Goal: Task Accomplishment & Management: Complete application form

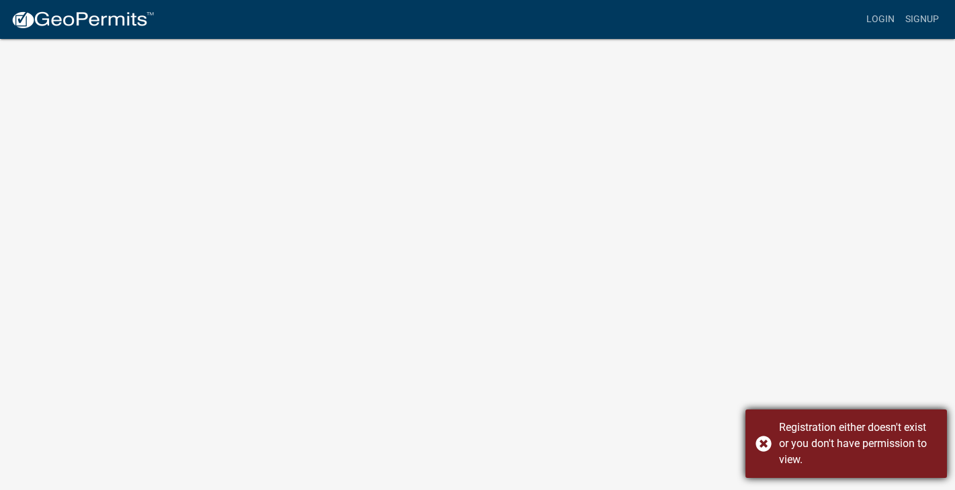
click at [764, 439] on div "Registration either doesn't exist or you don't have permission to view." at bounding box center [846, 444] width 201 height 69
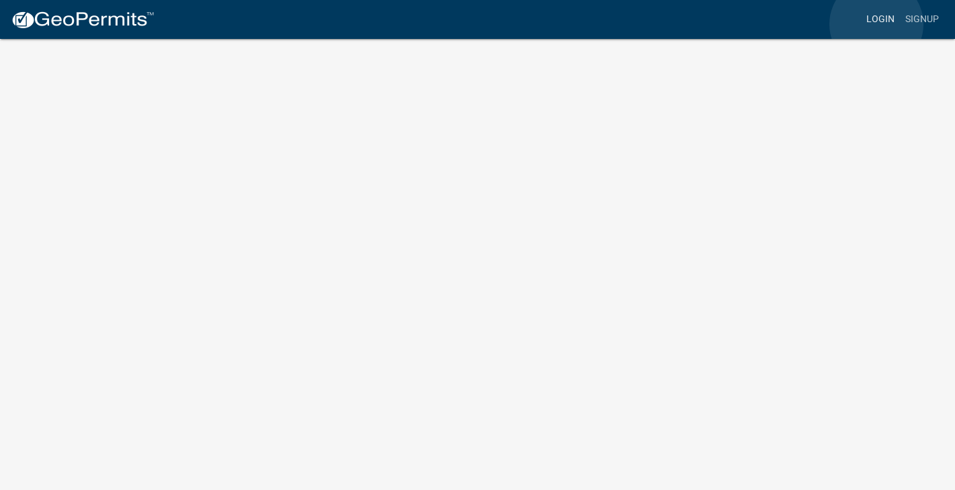
click at [877, 24] on link "Login" at bounding box center [880, 20] width 39 height 26
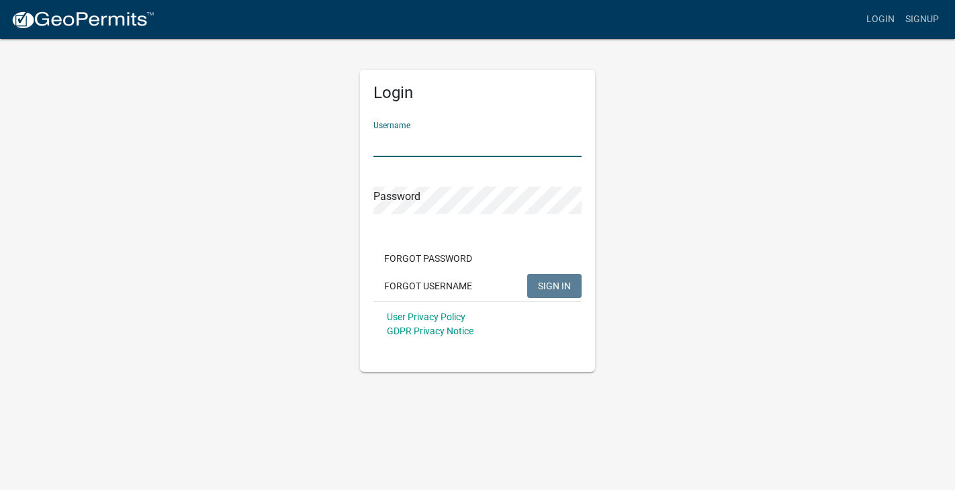
type input "PremierRenovations"
click at [554, 285] on button "SIGN IN" at bounding box center [554, 286] width 54 height 24
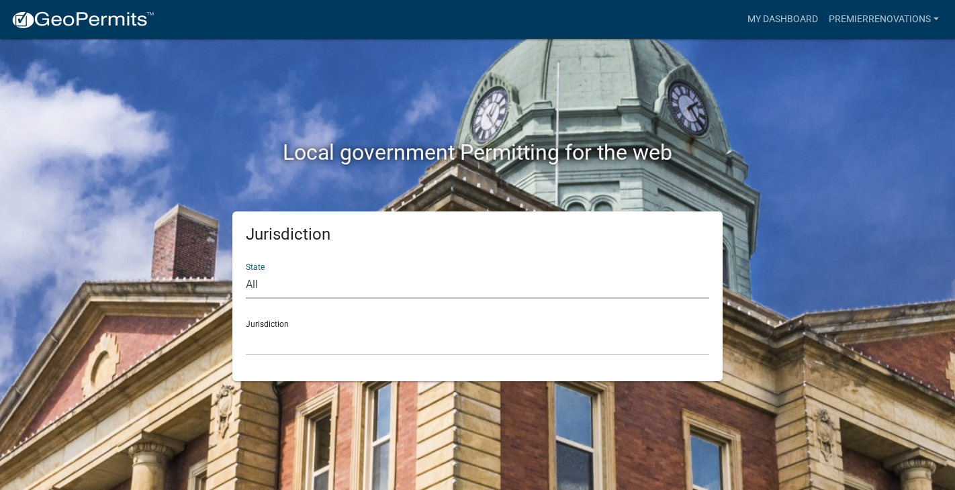
select select "[US_STATE]"
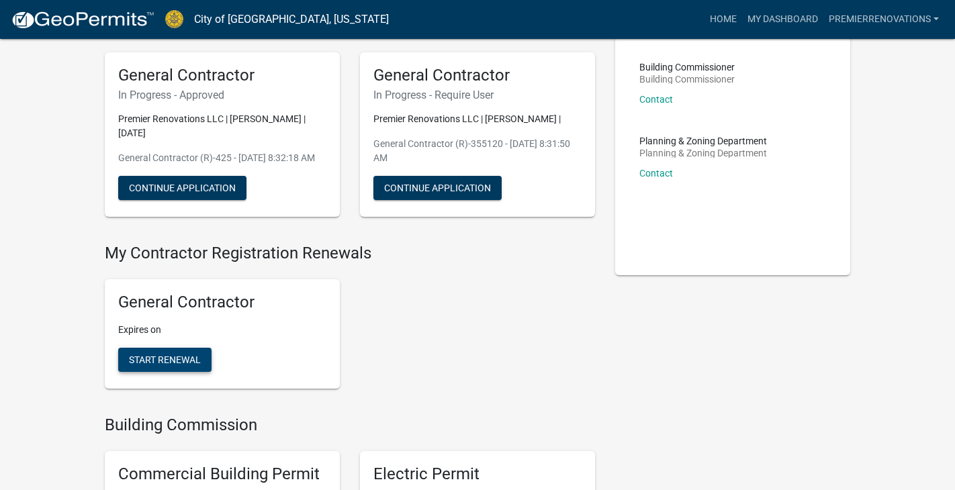
scroll to position [93, 0]
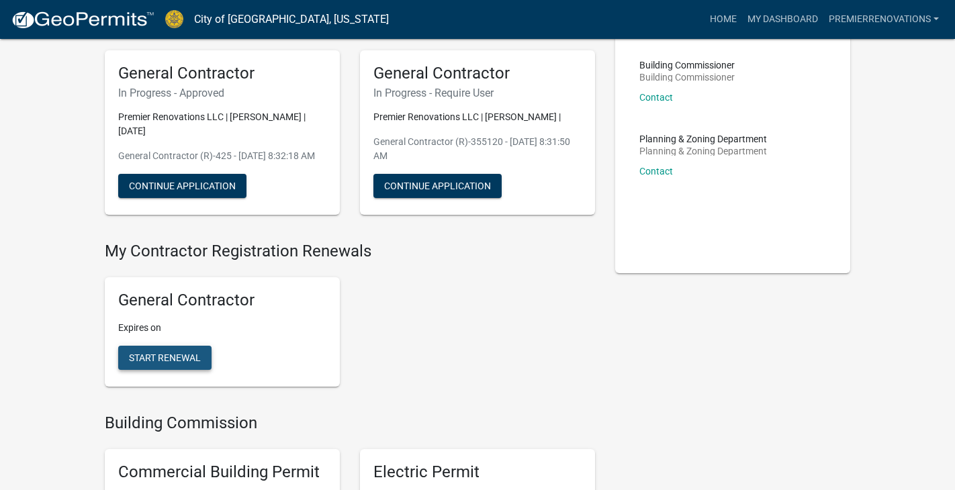
click at [179, 370] on button "Start Renewal" at bounding box center [164, 358] width 93 height 24
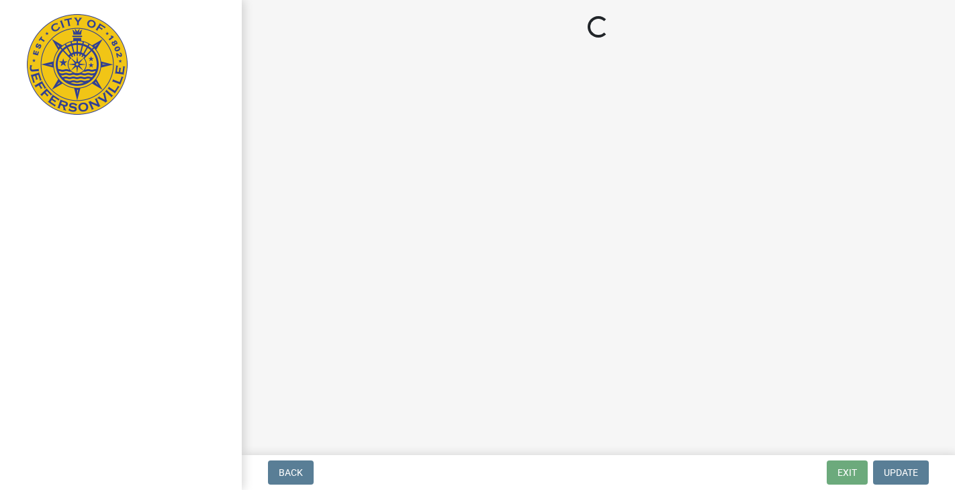
select select "IN"
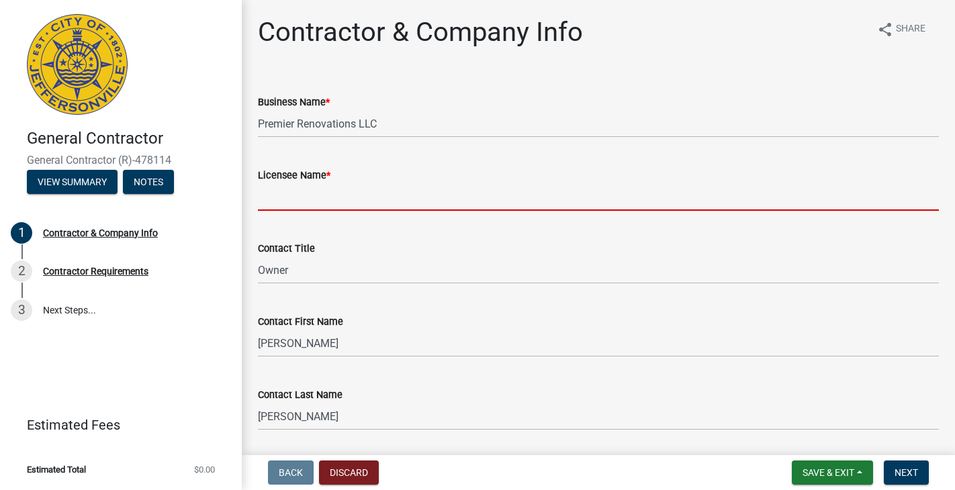
click at [347, 192] on input "Licensee Name *" at bounding box center [598, 197] width 681 height 28
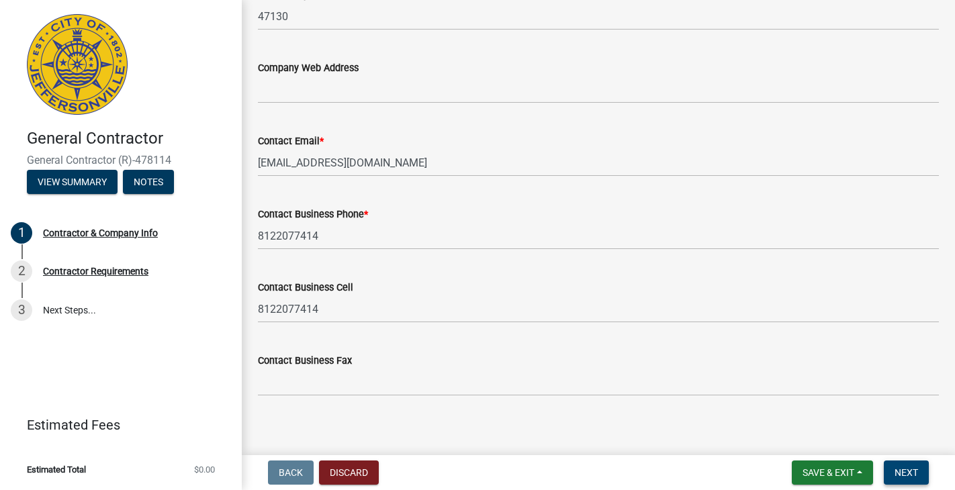
scroll to position [782, 0]
type input "[PERSON_NAME]"
click at [903, 467] on span "Next" at bounding box center [907, 472] width 24 height 11
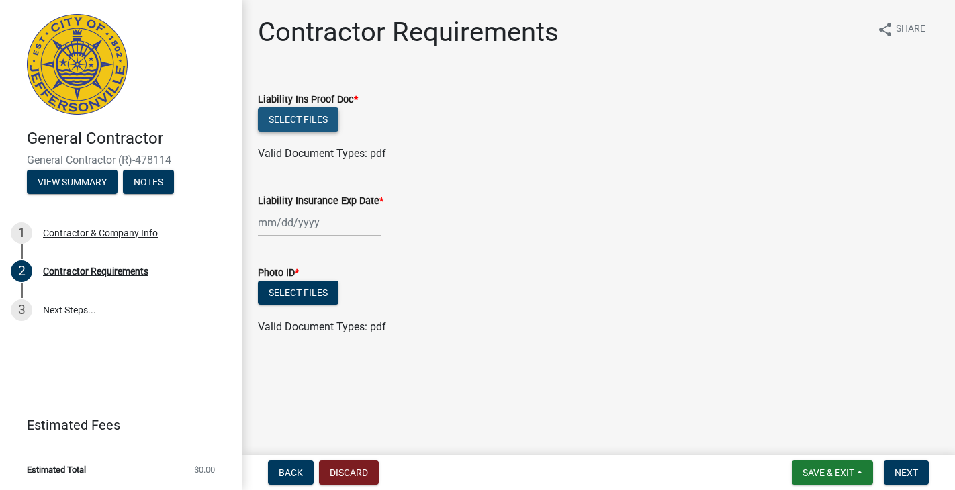
click at [284, 116] on button "Select files" at bounding box center [298, 119] width 81 height 24
click at [284, 123] on button "Select files" at bounding box center [298, 119] width 81 height 24
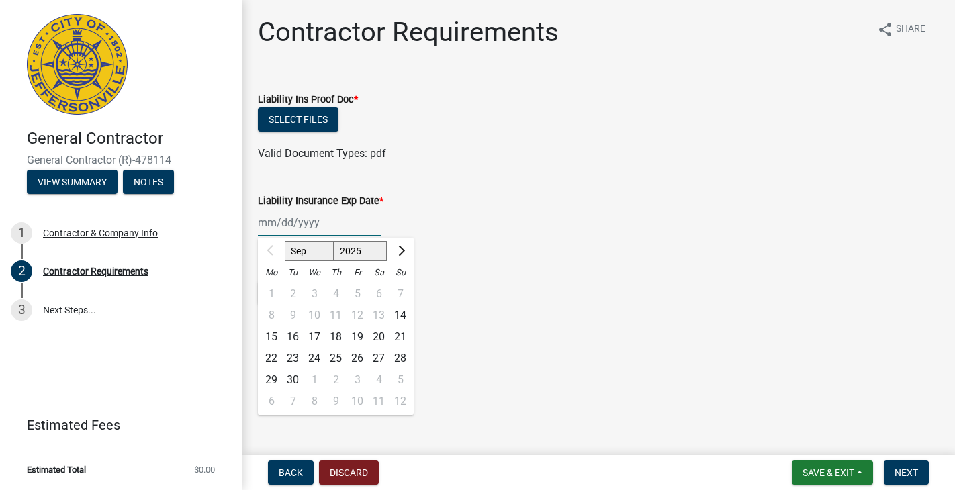
click at [313, 222] on div "Sep Oct Nov [DATE] 2026 2027 2028 2029 2030 2031 2032 2033 2034 2035 2036 2037 …" at bounding box center [319, 223] width 123 height 28
select select "2026"
click at [402, 314] on div "13" at bounding box center [400, 315] width 21 height 21
type input "[DATE]"
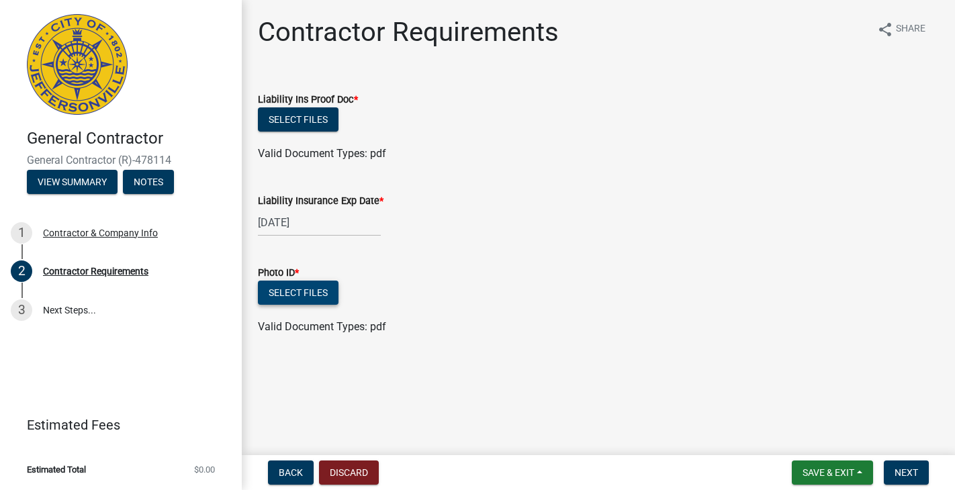
click at [294, 288] on button "Select files" at bounding box center [298, 293] width 81 height 24
click at [318, 294] on button "Select files" at bounding box center [298, 293] width 81 height 24
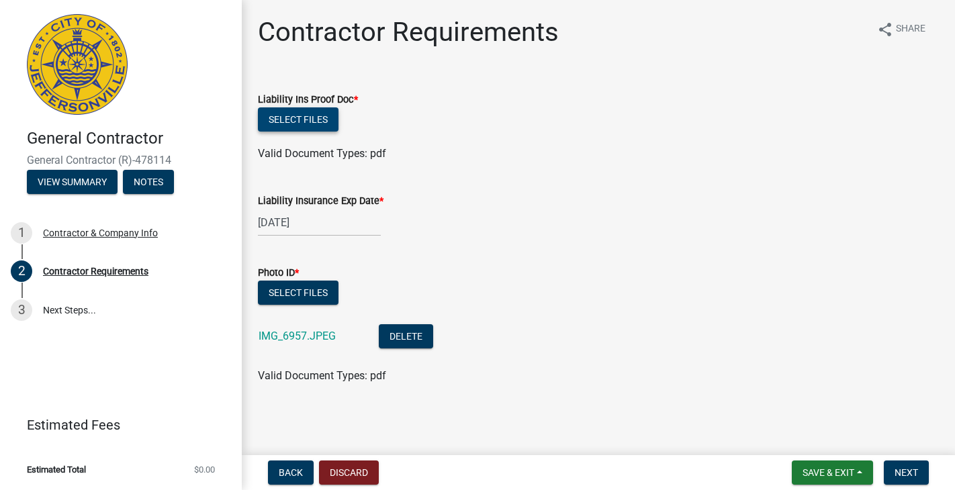
click at [307, 114] on button "Select files" at bounding box center [298, 119] width 81 height 24
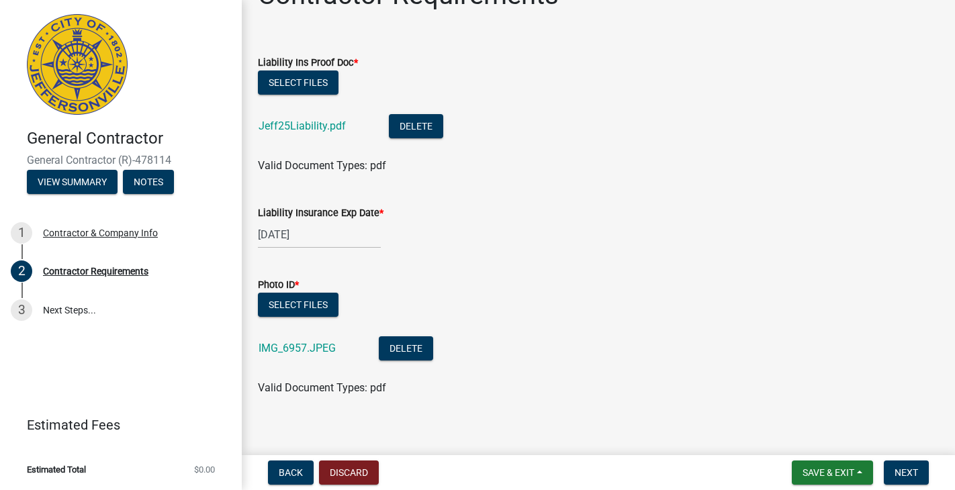
scroll to position [36, 0]
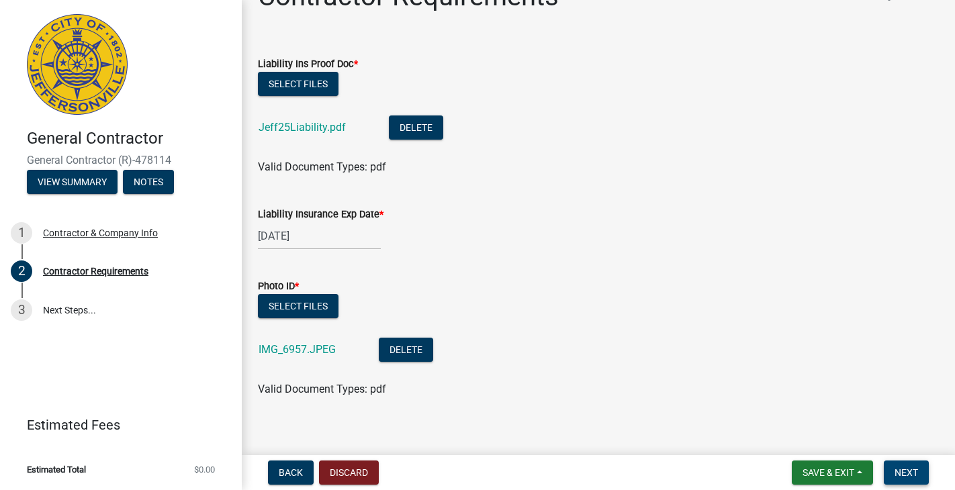
click at [917, 471] on span "Next" at bounding box center [907, 472] width 24 height 11
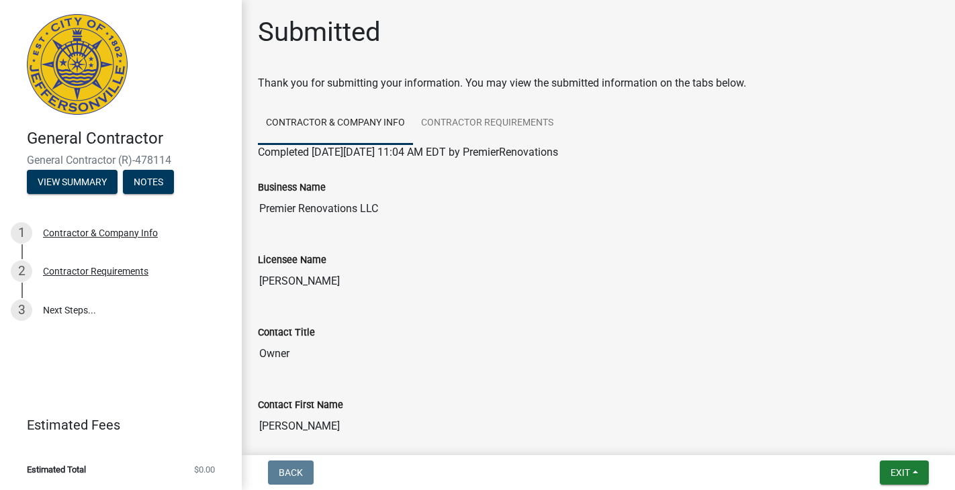
scroll to position [0, 0]
